Goal: Information Seeking & Learning: Learn about a topic

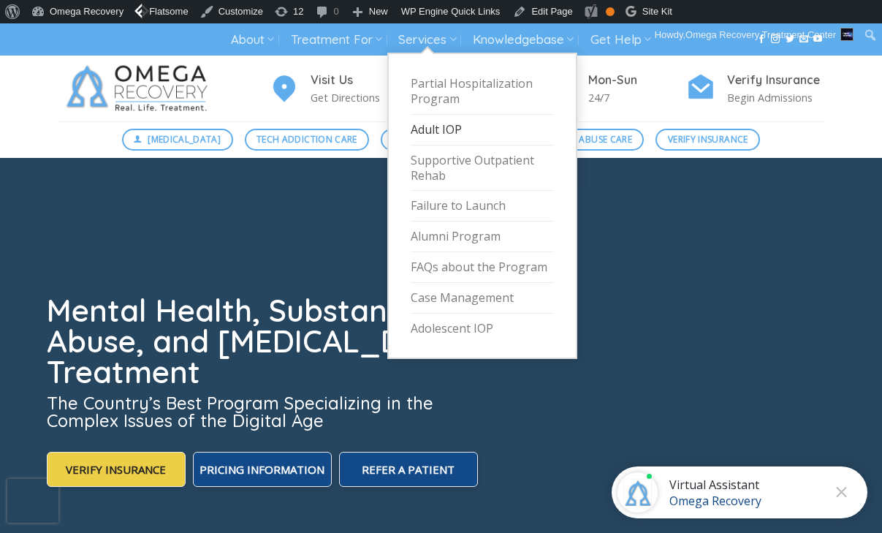
click at [452, 118] on link "Adult IOP" at bounding box center [482, 130] width 143 height 31
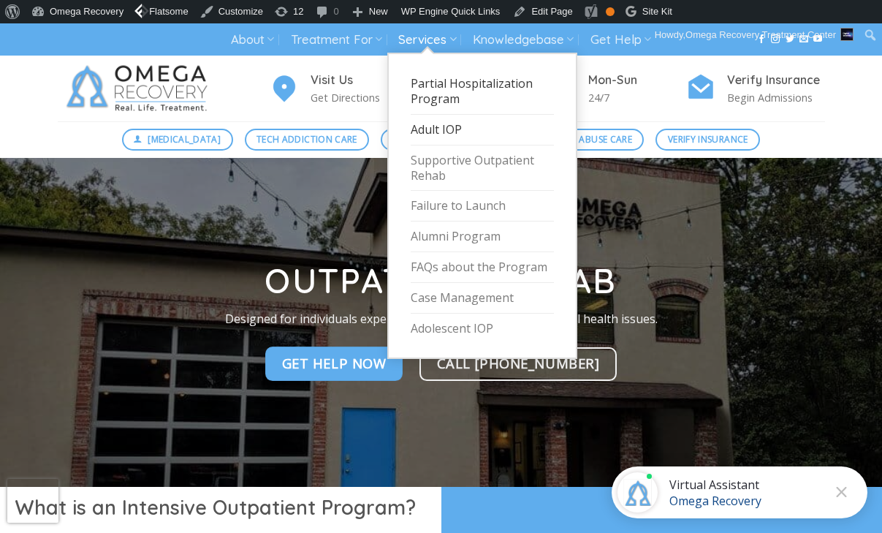
click at [438, 90] on link "Partial Hospitalization Program" at bounding box center [482, 92] width 143 height 46
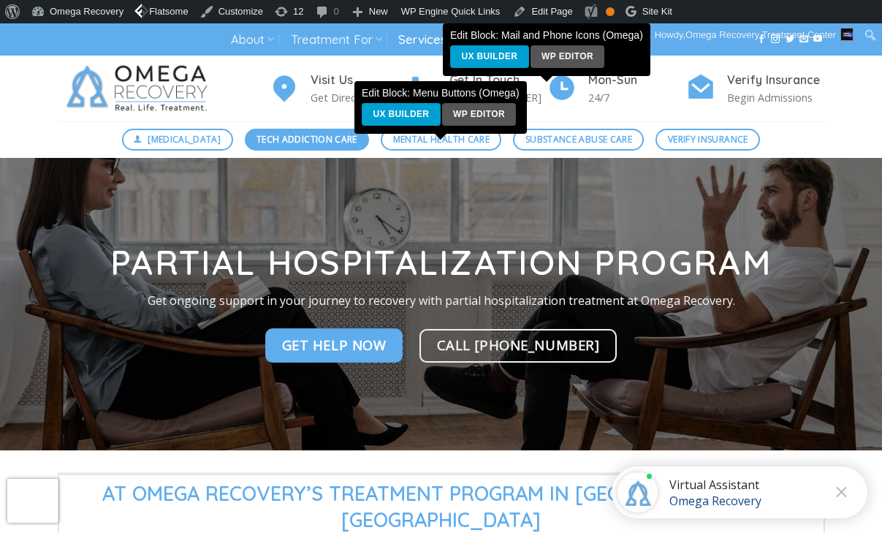
click at [296, 146] on span "Tech Addiction Care" at bounding box center [306, 139] width 101 height 14
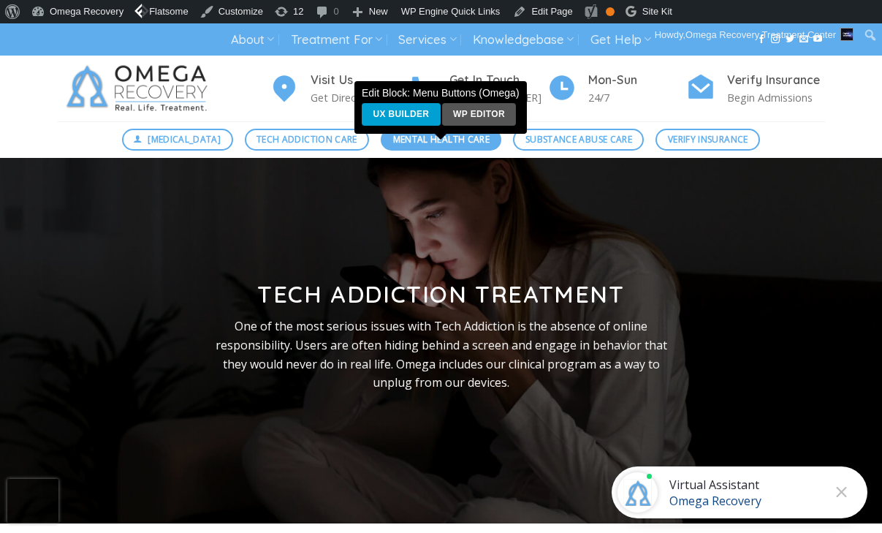
click at [405, 144] on span "Mental Health Care" at bounding box center [441, 139] width 96 height 14
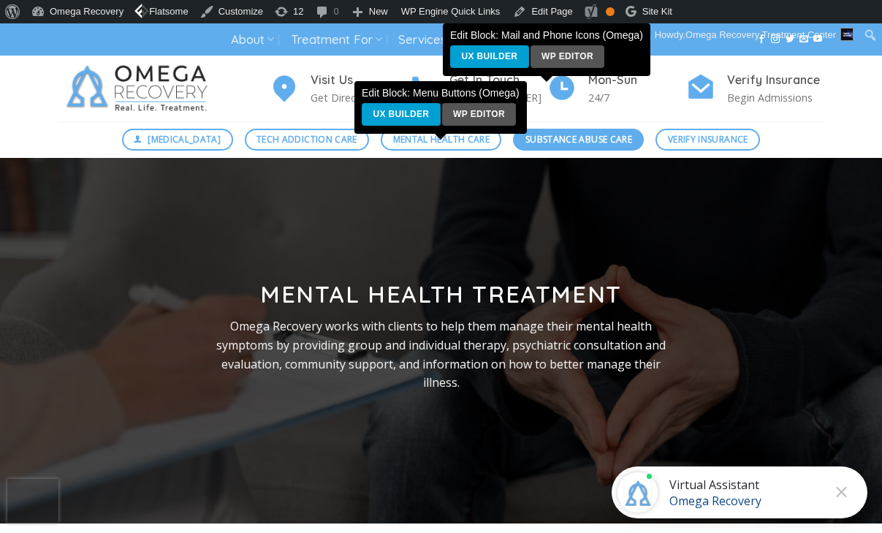
click at [558, 135] on span "Substance Abuse Care" at bounding box center [578, 139] width 107 height 14
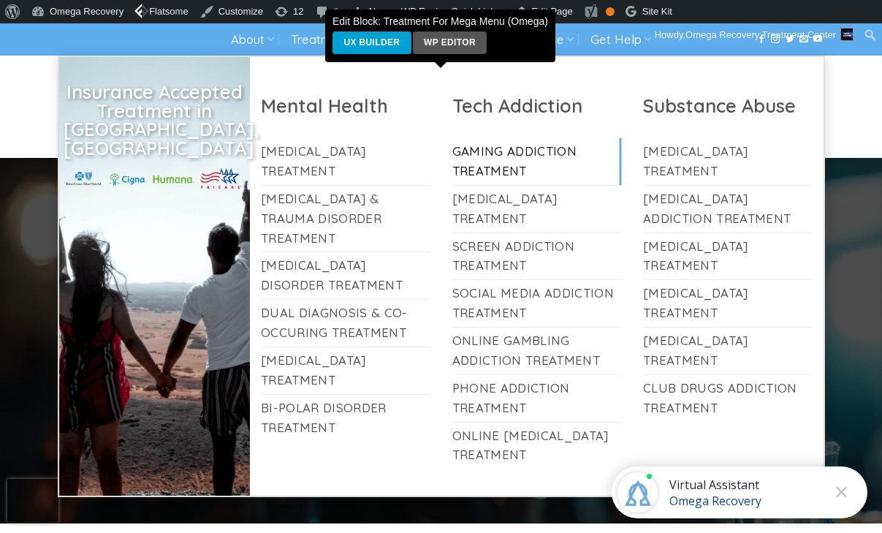
click at [505, 153] on link "Gaming Addiction Treatment" at bounding box center [536, 161] width 169 height 47
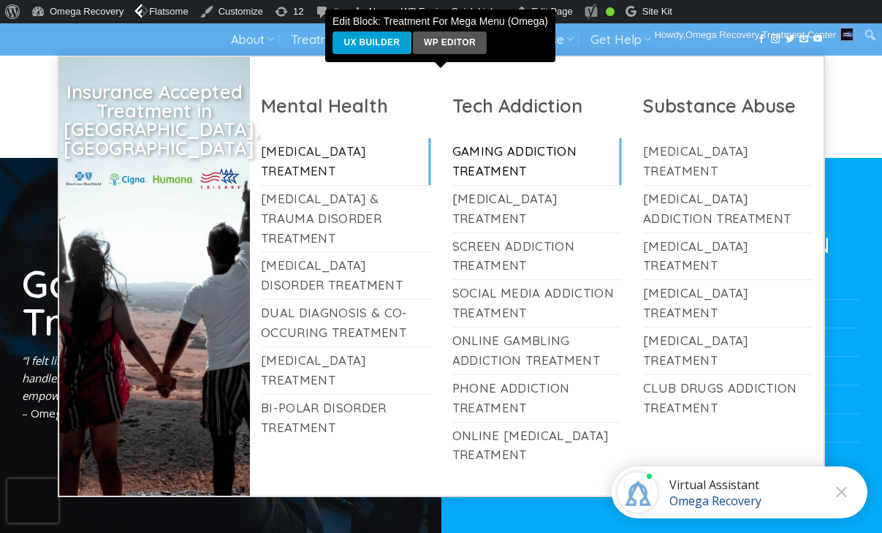
click at [364, 149] on link "[MEDICAL_DATA] Treatment" at bounding box center [345, 161] width 169 height 47
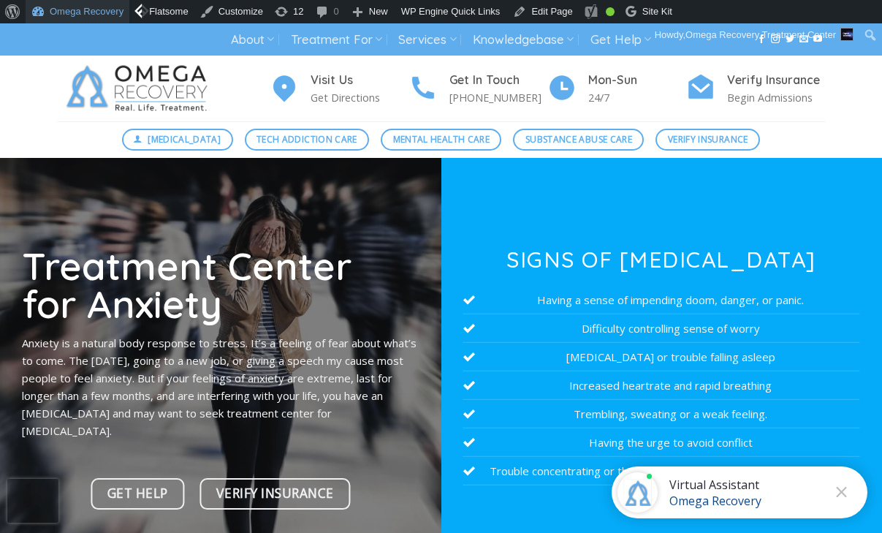
click at [88, 8] on link "Omega Recovery" at bounding box center [78, 11] width 104 height 23
